Goal: Information Seeking & Learning: Learn about a topic

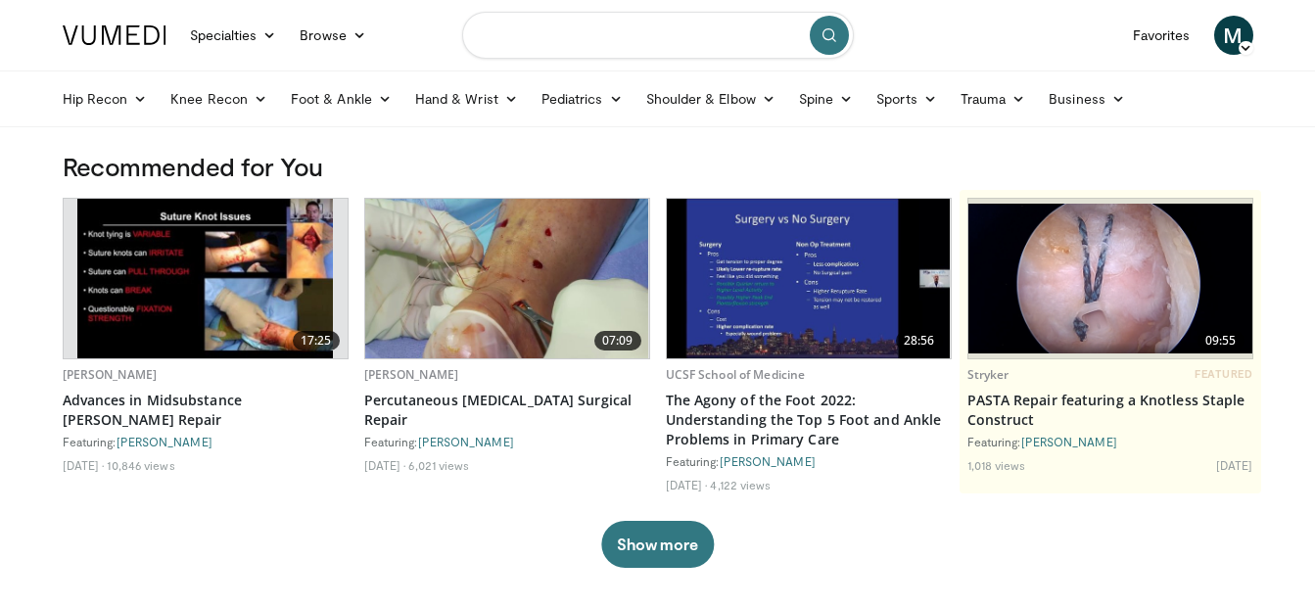
click at [542, 41] on input "Search topics, interventions" at bounding box center [658, 35] width 392 height 47
type input "**********"
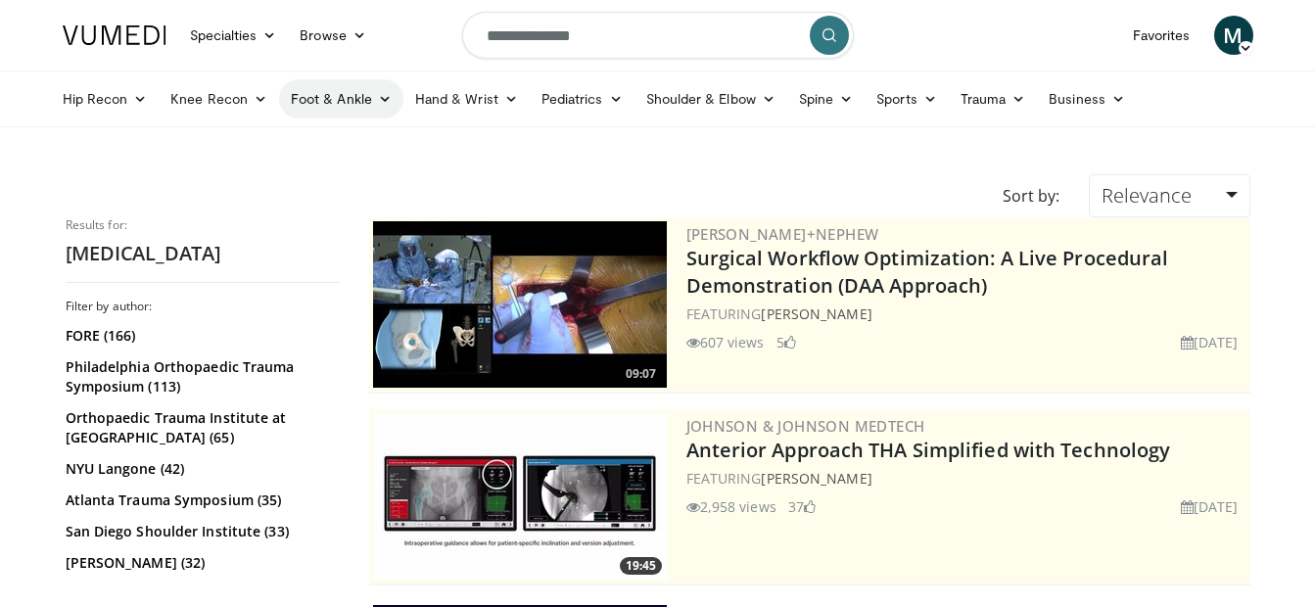
click at [386, 101] on icon at bounding box center [385, 99] width 14 height 14
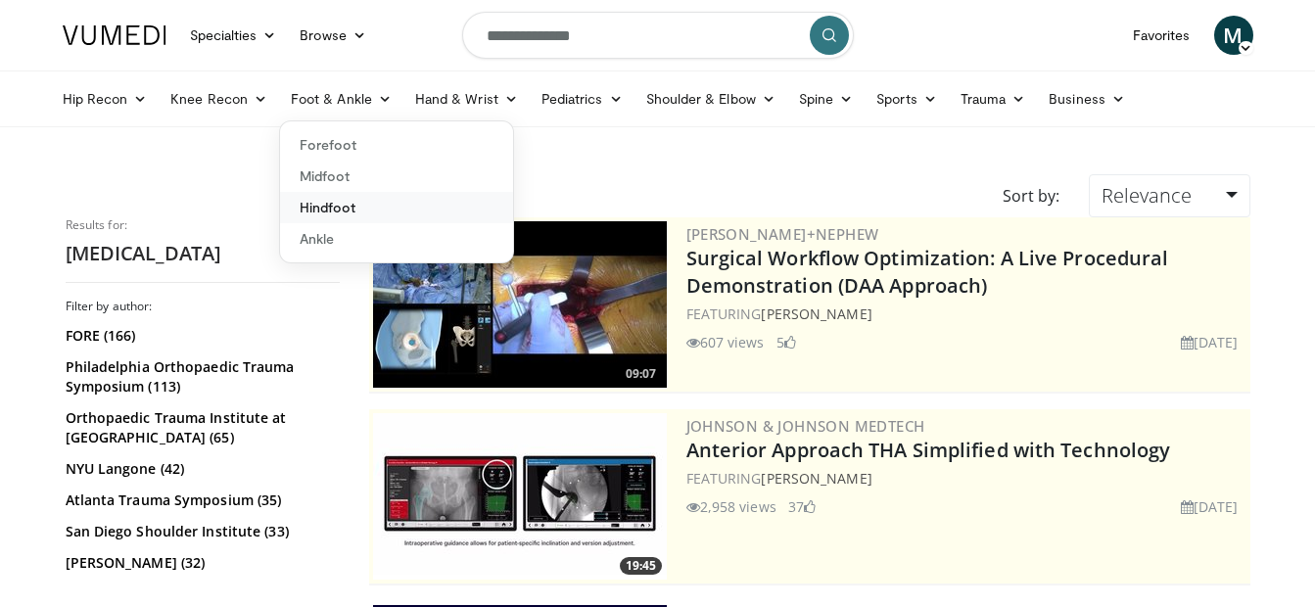
click at [325, 209] on link "Hindfoot" at bounding box center [396, 207] width 233 height 31
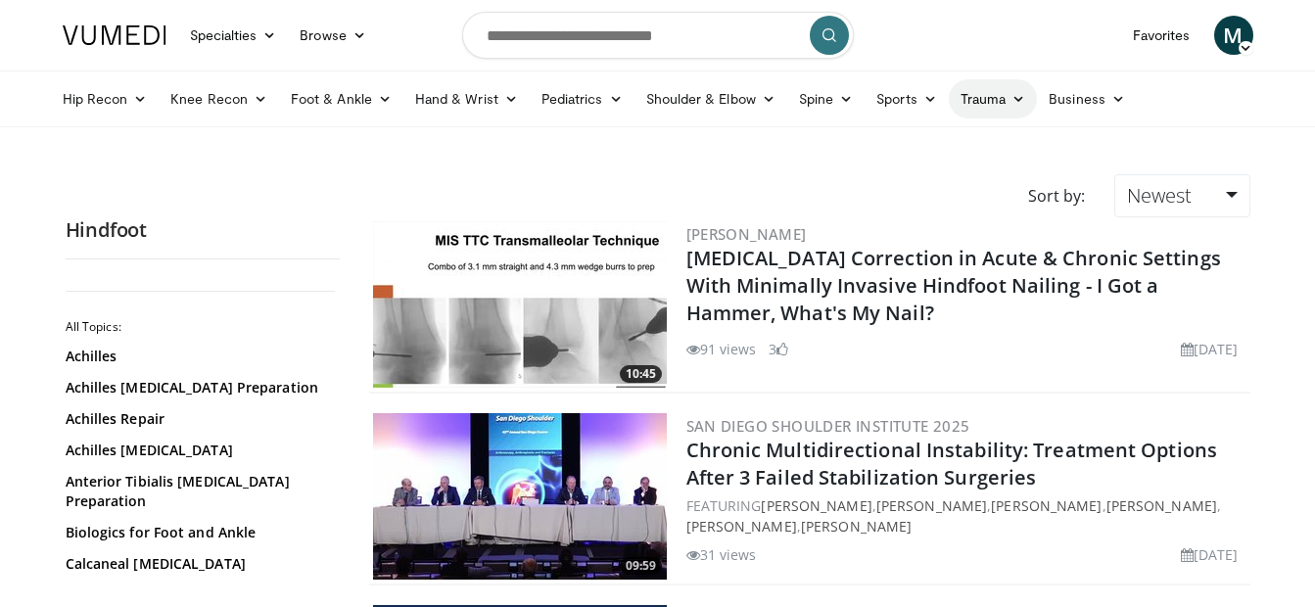
click at [1016, 101] on icon at bounding box center [1018, 99] width 14 height 14
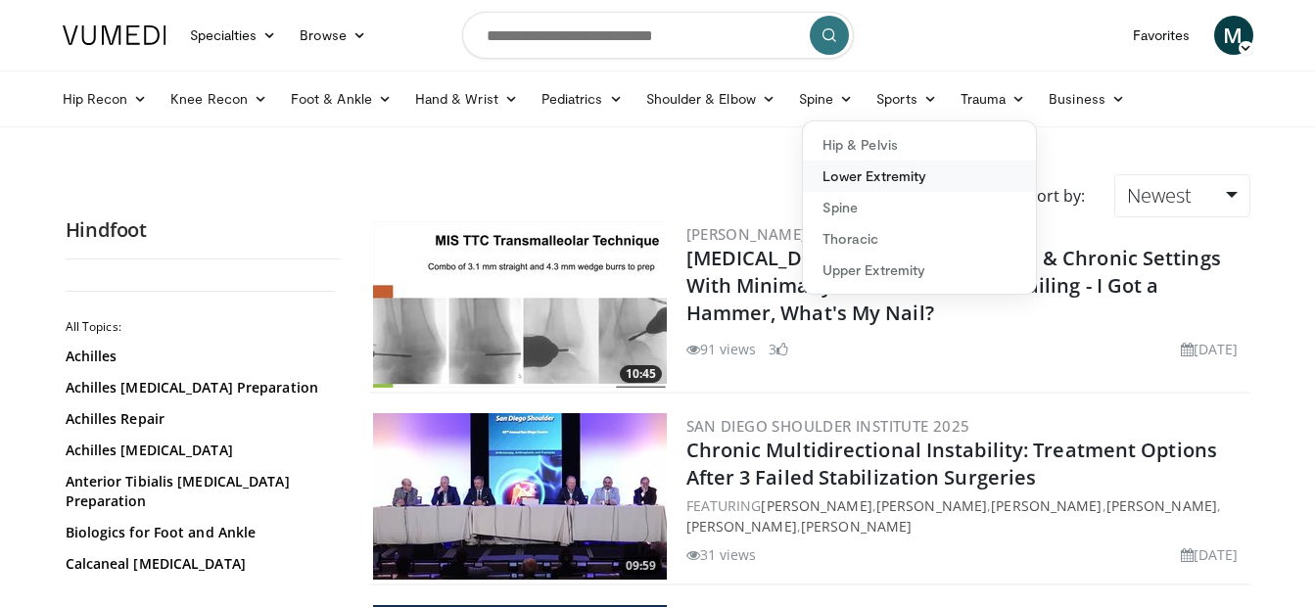
click at [906, 176] on link "Lower Extremity" at bounding box center [919, 176] width 233 height 31
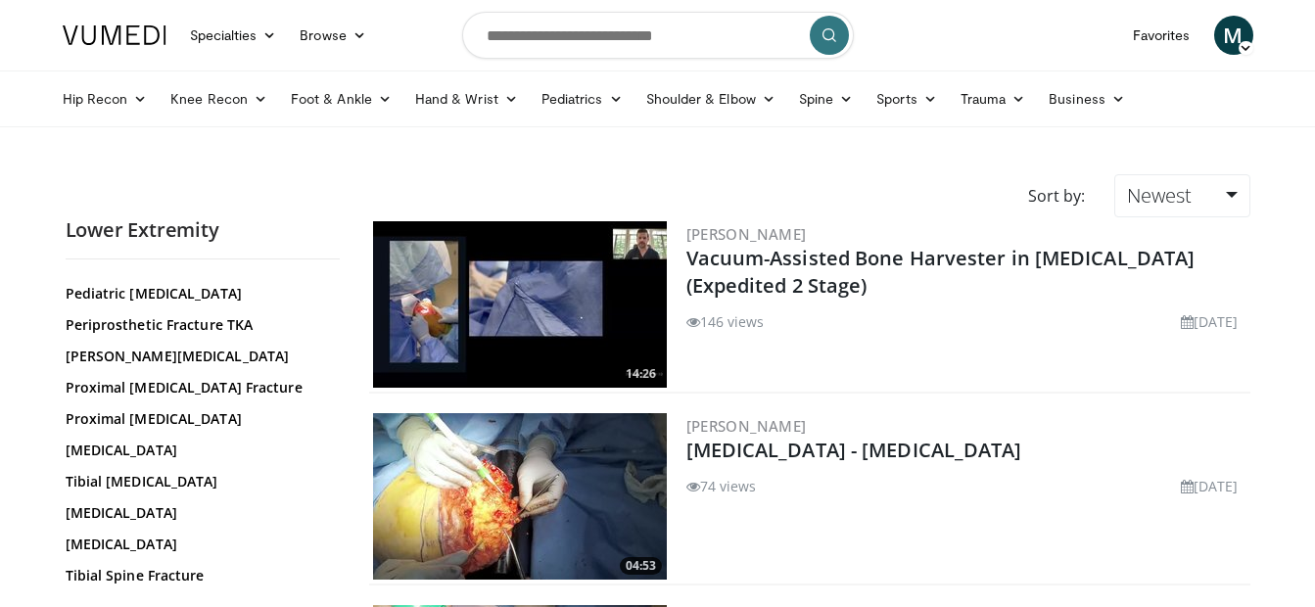
scroll to position [812, 0]
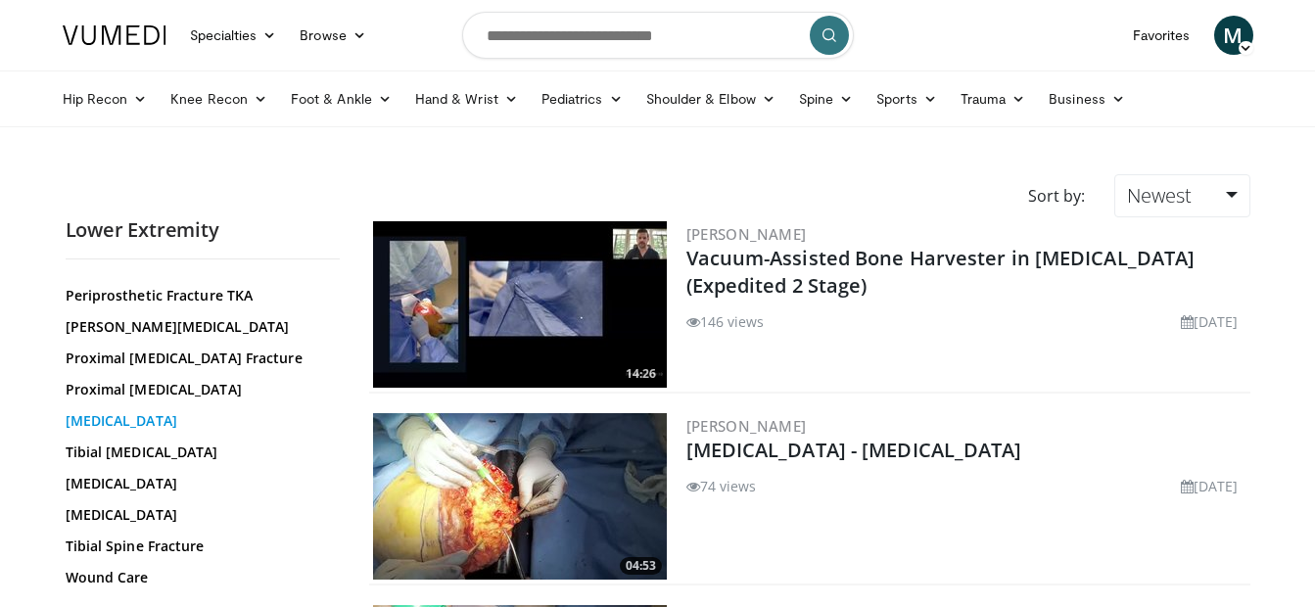
click at [126, 417] on link "Talus Fracture" at bounding box center [198, 421] width 264 height 20
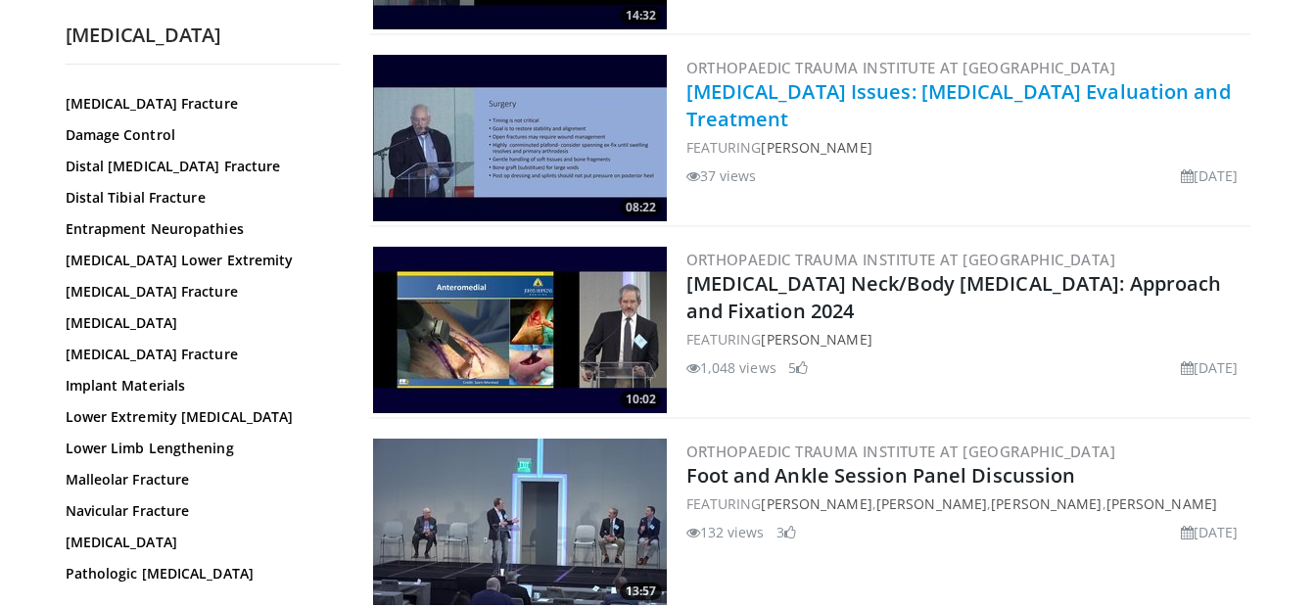
scroll to position [359, 0]
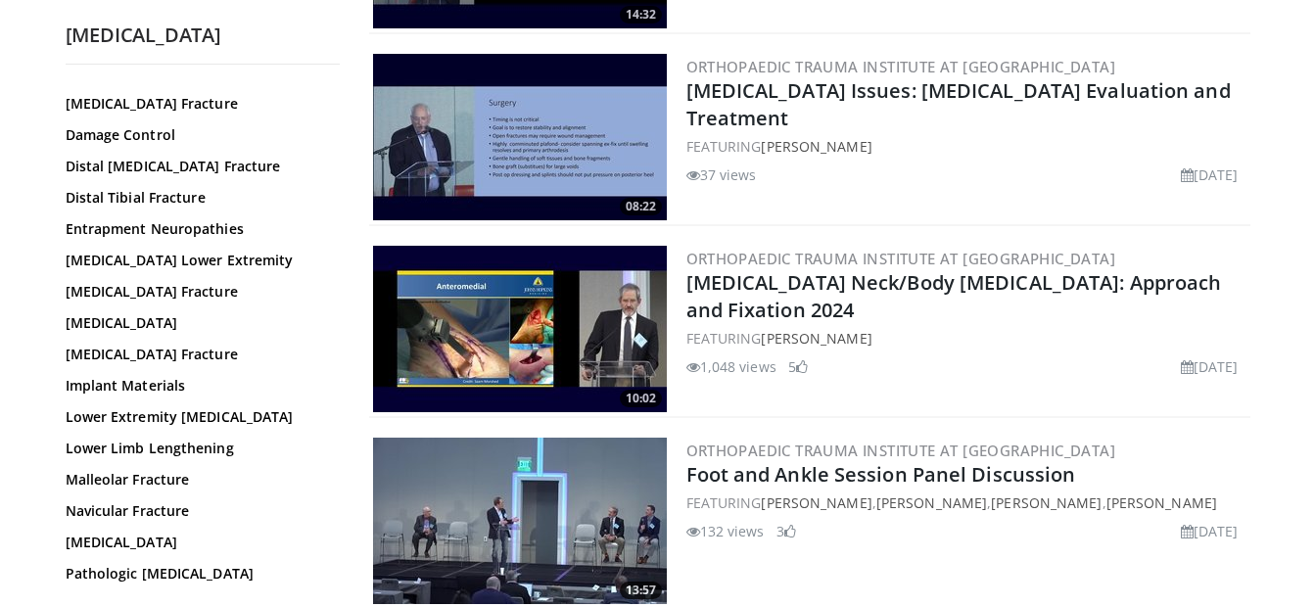
click at [596, 349] on img at bounding box center [520, 329] width 294 height 166
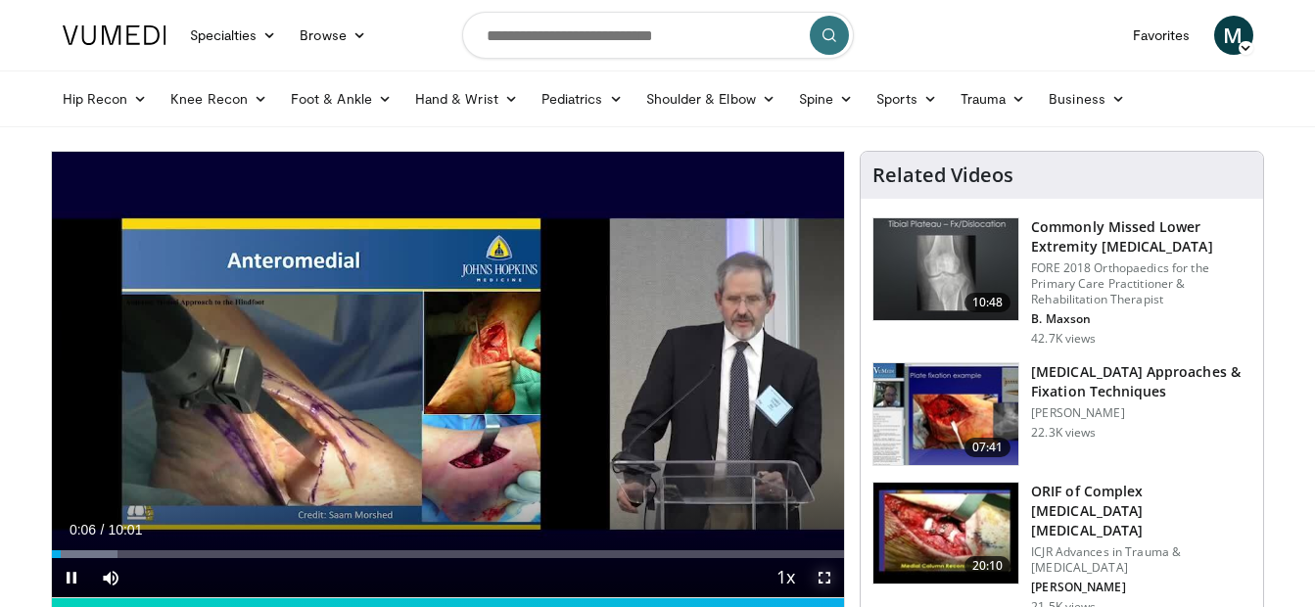
click at [819, 577] on span "Video Player" at bounding box center [824, 577] width 39 height 39
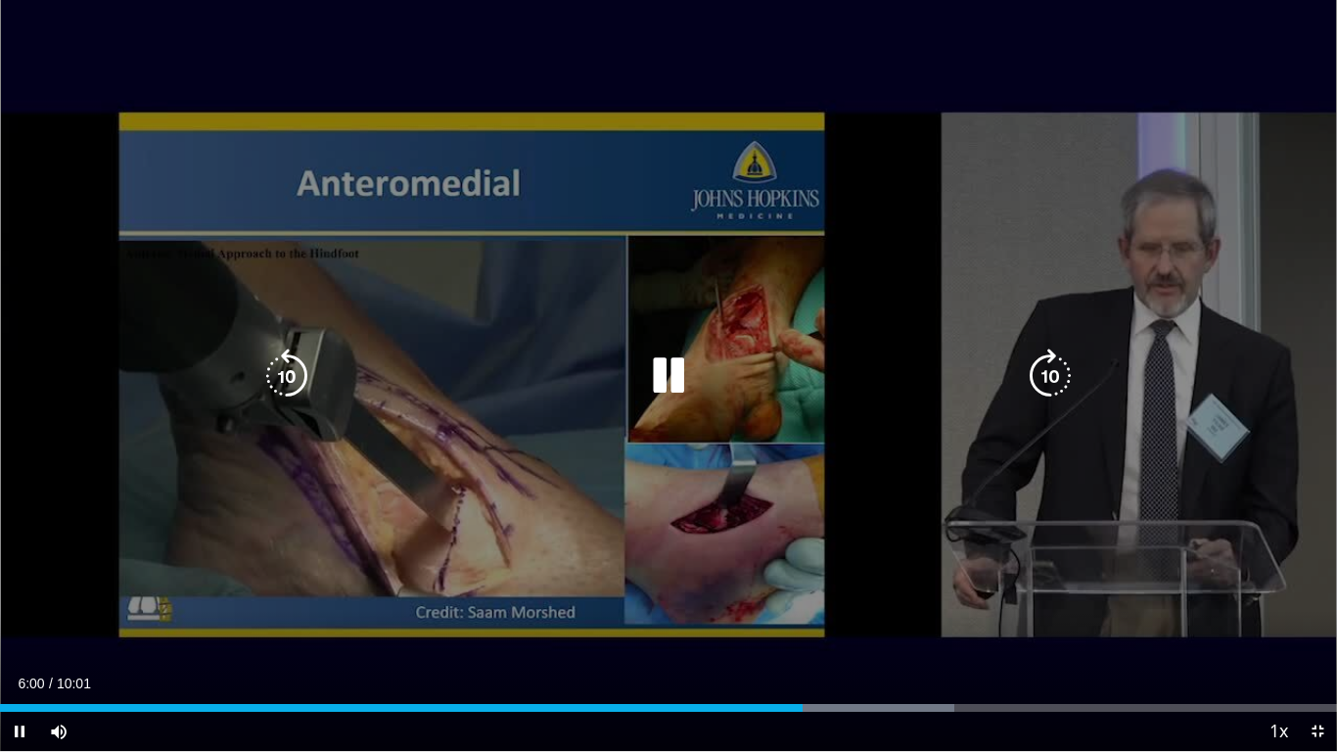
click at [621, 484] on div "10 seconds Tap to unmute" at bounding box center [668, 375] width 1337 height 751
click at [558, 489] on div "10 seconds Tap to unmute" at bounding box center [668, 375] width 1337 height 751
click at [635, 465] on div "10 seconds Tap to unmute" at bounding box center [668, 375] width 1337 height 751
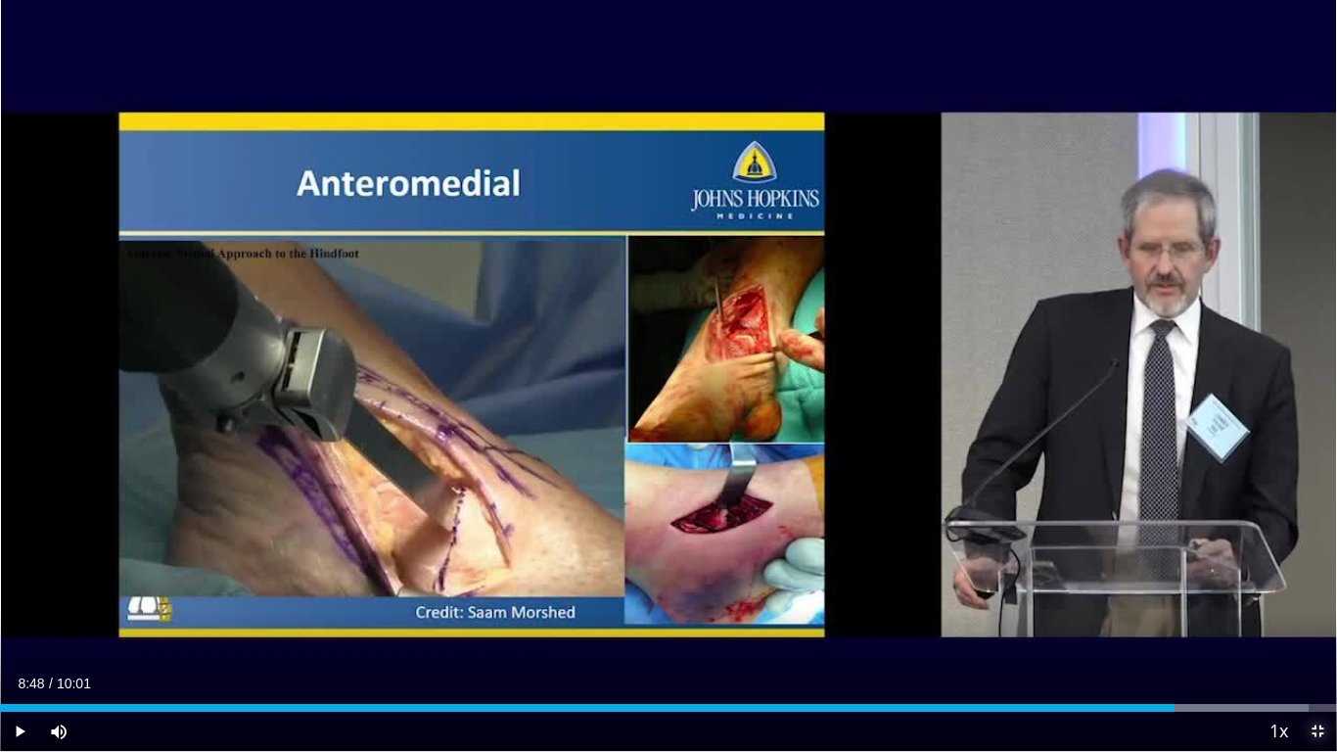
click at [1314, 606] on span "Video Player" at bounding box center [1317, 731] width 39 height 39
